Goal: Find specific page/section: Find specific page/section

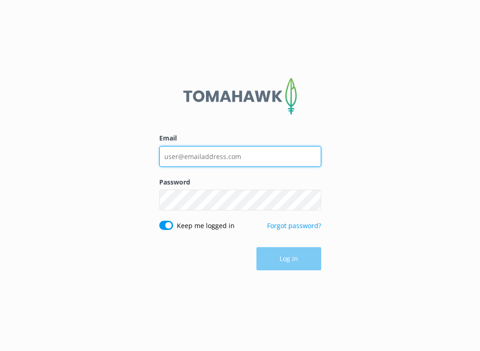
type input "[PERSON_NAME][EMAIL_ADDRESS][DOMAIN_NAME]"
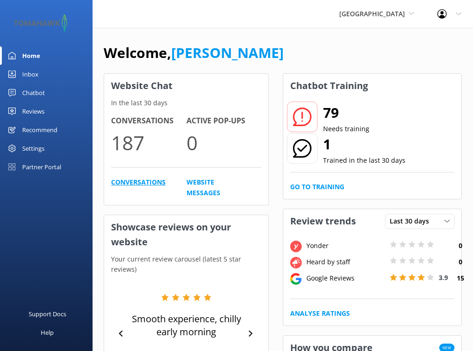
click at [138, 180] on link "Conversations" at bounding box center [138, 187] width 55 height 21
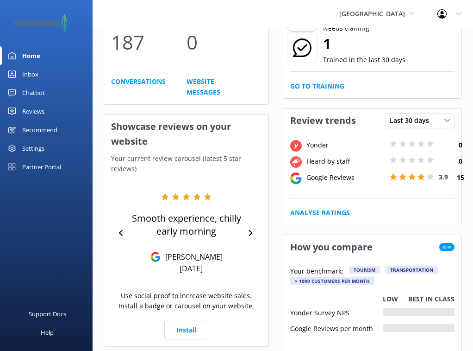
scroll to position [101, 0]
click at [333, 211] on link "Analyse Ratings" at bounding box center [320, 212] width 60 height 10
